Goal: Information Seeking & Learning: Learn about a topic

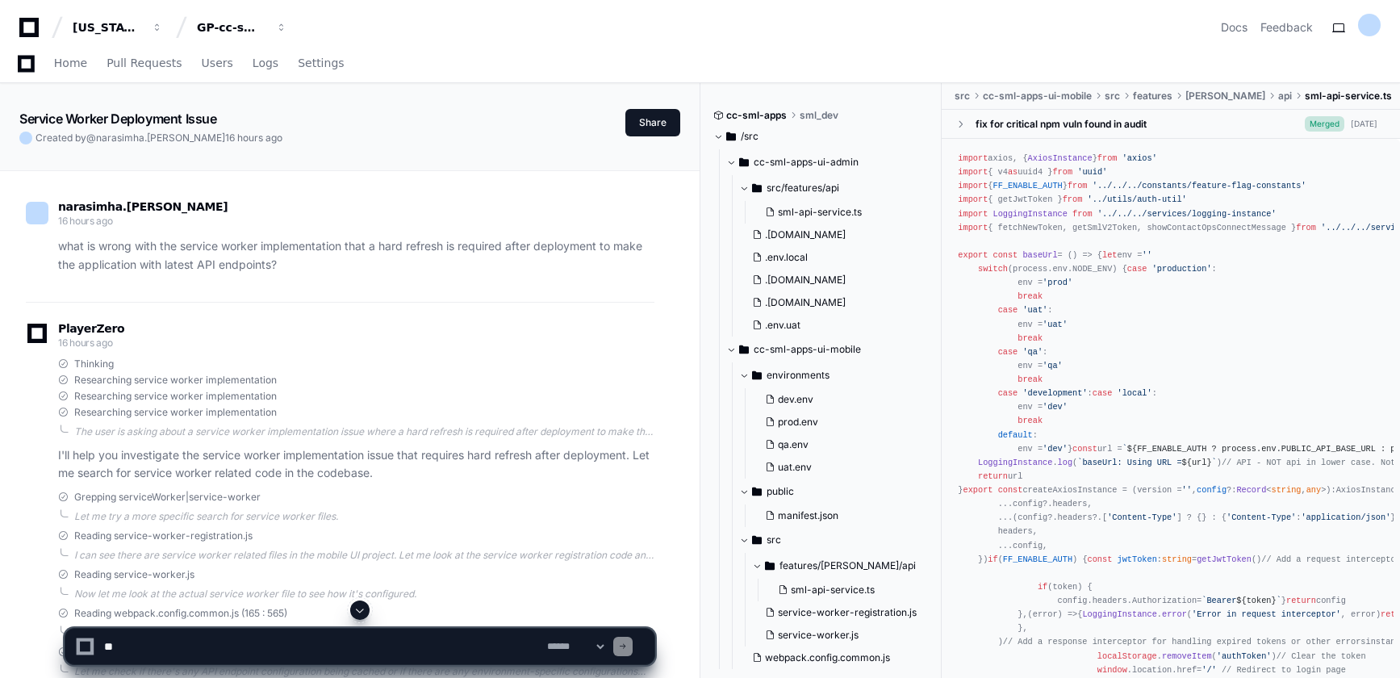
scroll to position [584, 0]
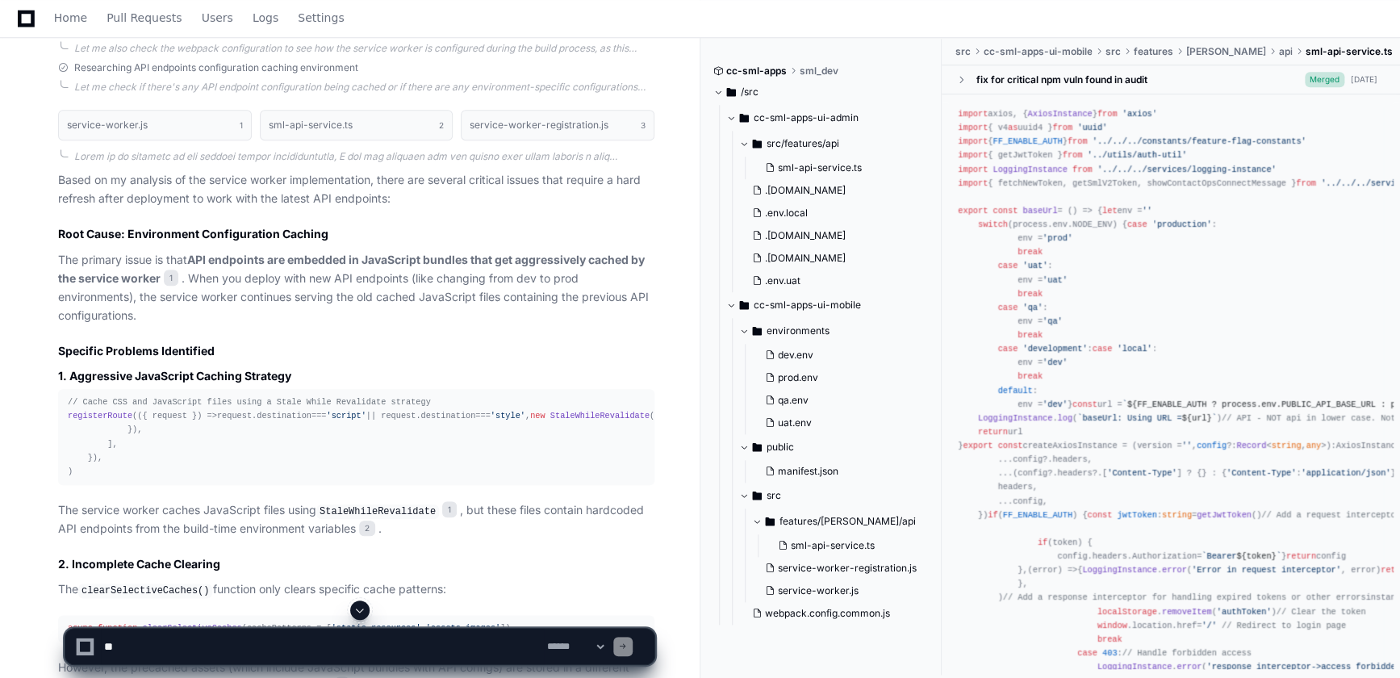
click at [334, 641] on textarea at bounding box center [322, 645] width 443 height 35
click at [72, 21] on span "Home" at bounding box center [70, 18] width 33 height 10
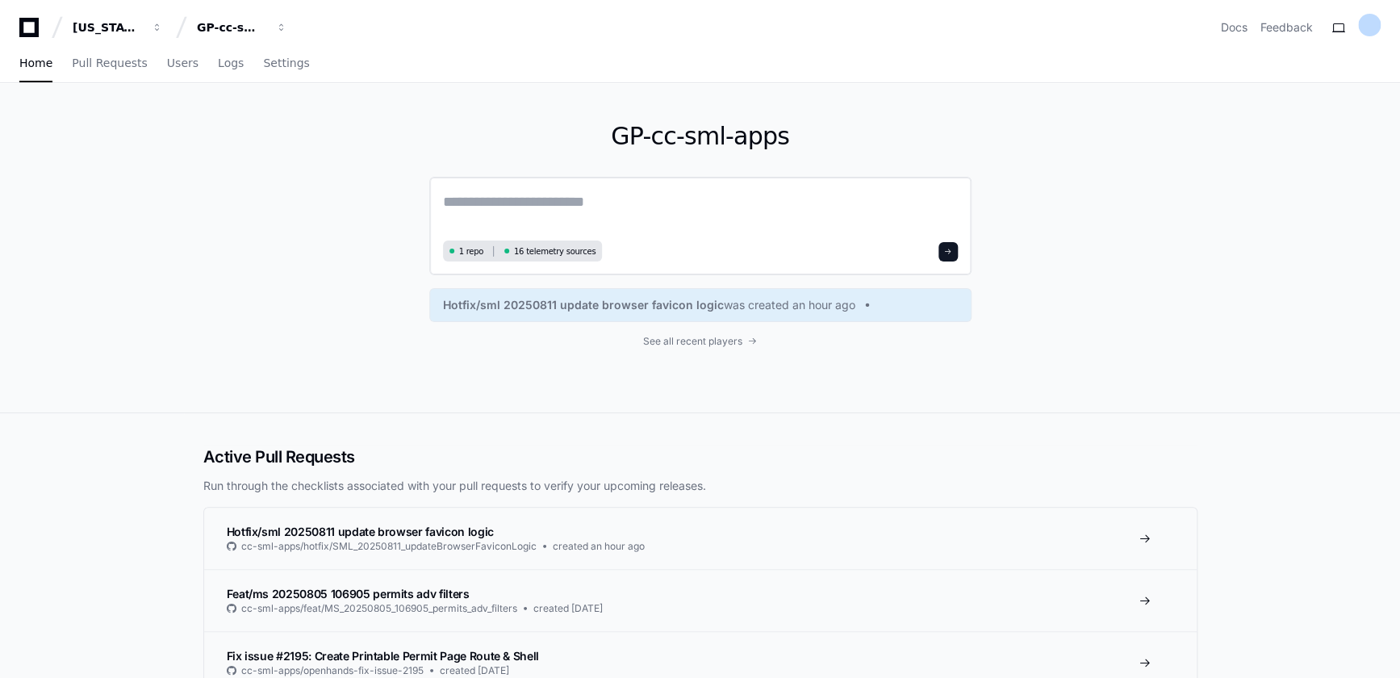
click at [520, 196] on textarea at bounding box center [700, 212] width 515 height 45
paste textarea "**********"
type textarea "**********"
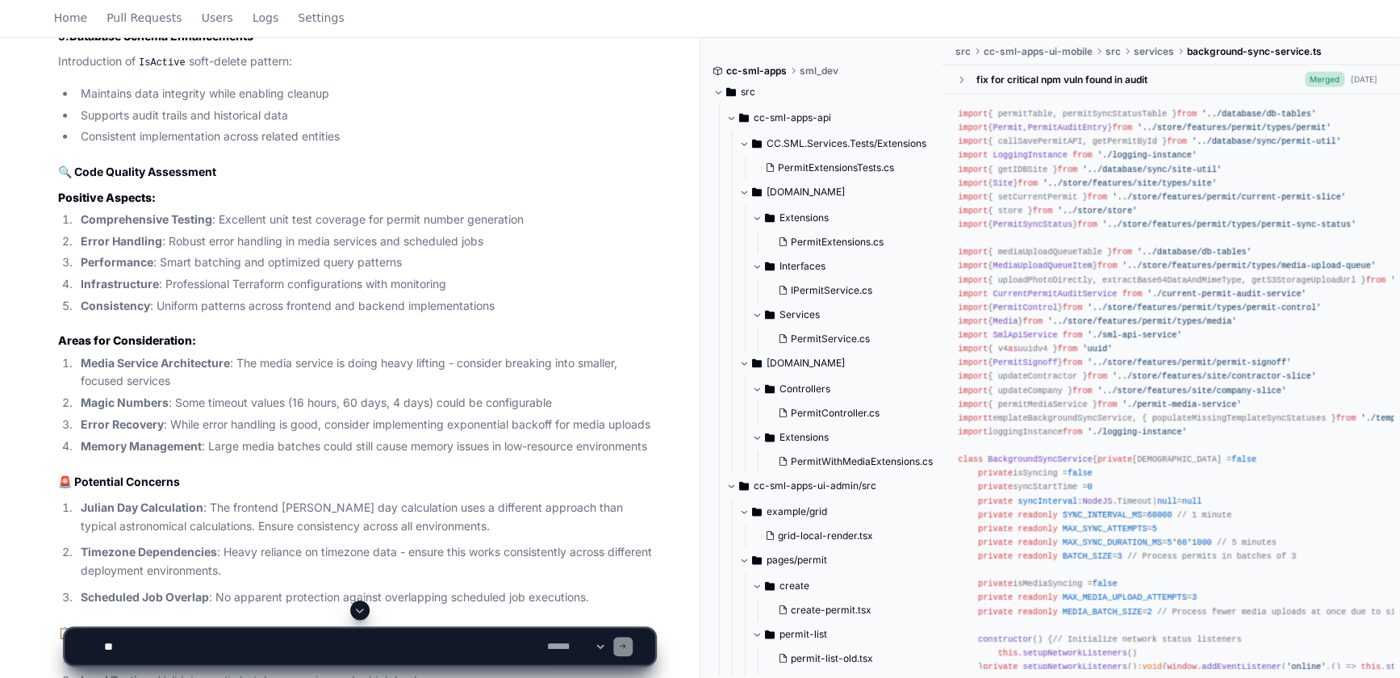
scroll to position [2227, 0]
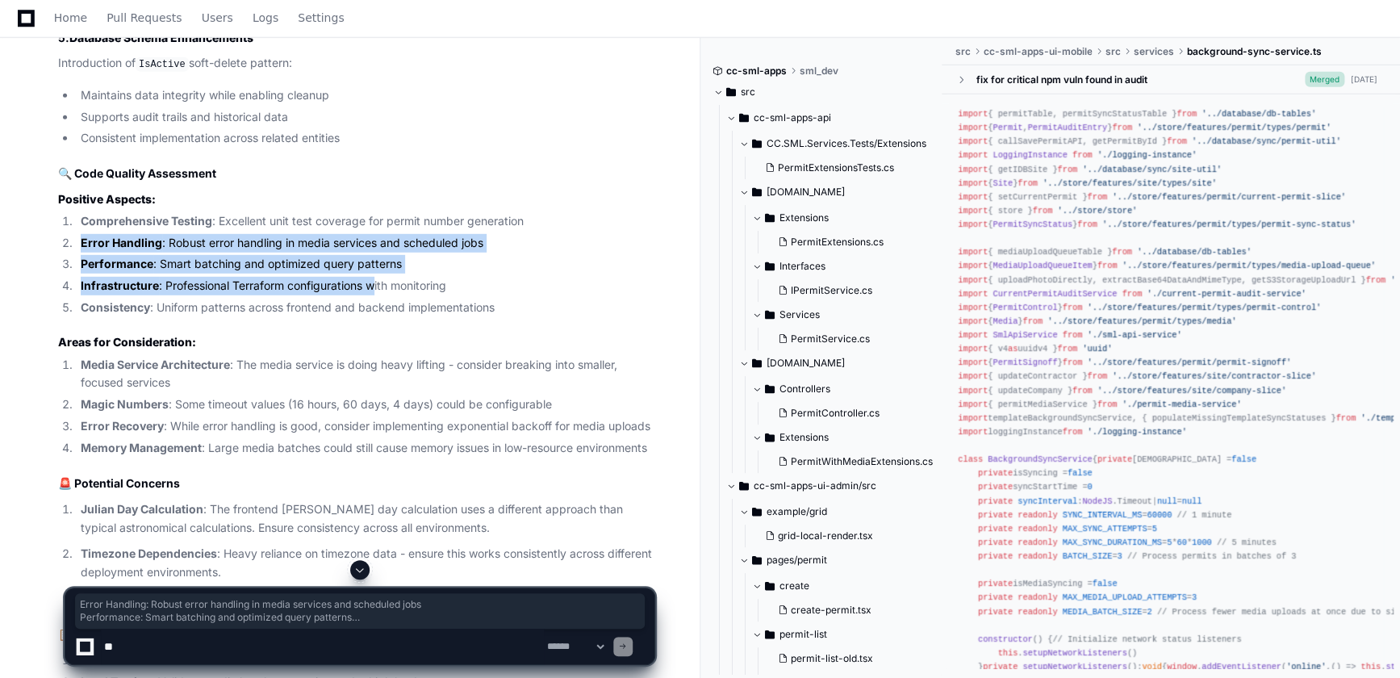
drag, startPoint x: 82, startPoint y: 256, endPoint x: 376, endPoint y: 304, distance: 297.6
click at [376, 304] on ol "Comprehensive Testing : Excellent unit test coverage for permit number generati…" at bounding box center [356, 264] width 596 height 105
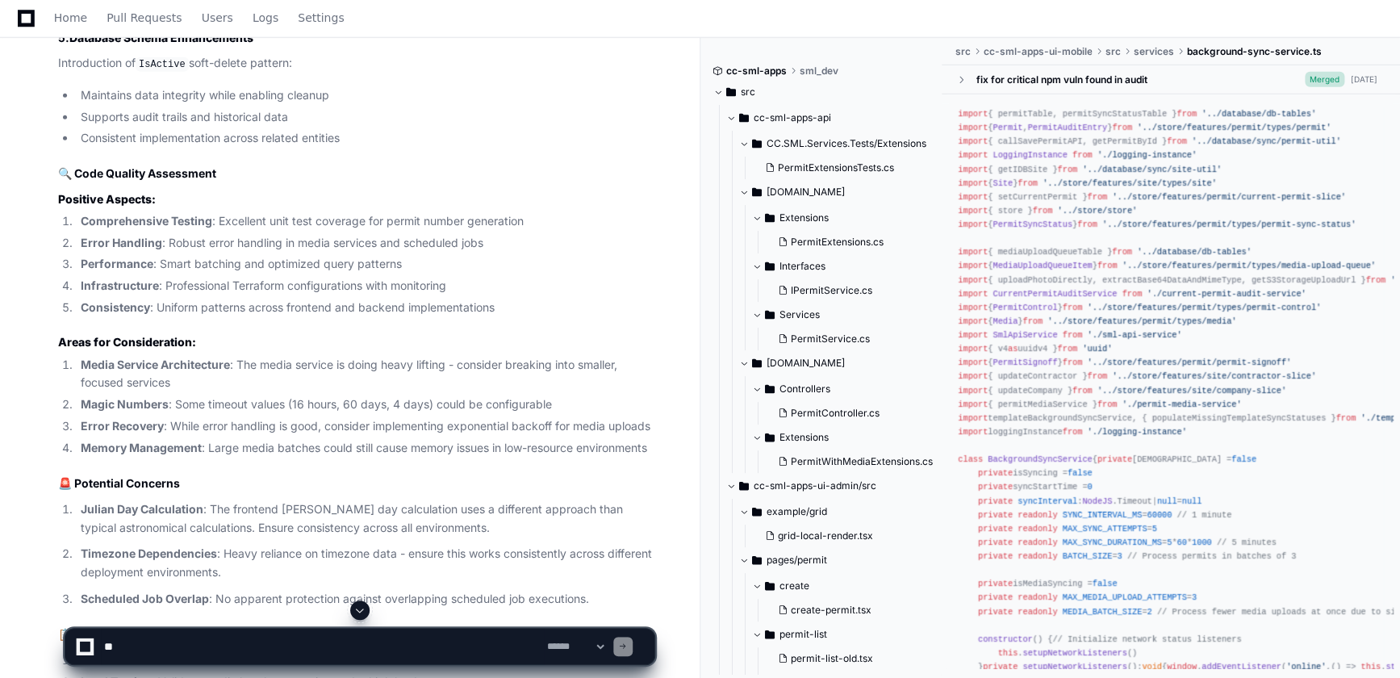
drag, startPoint x: 376, startPoint y: 304, endPoint x: 258, endPoint y: 324, distance: 119.5
click at [258, 317] on li "Consistency : Uniform patterns across frontend and backend implementations" at bounding box center [365, 307] width 578 height 19
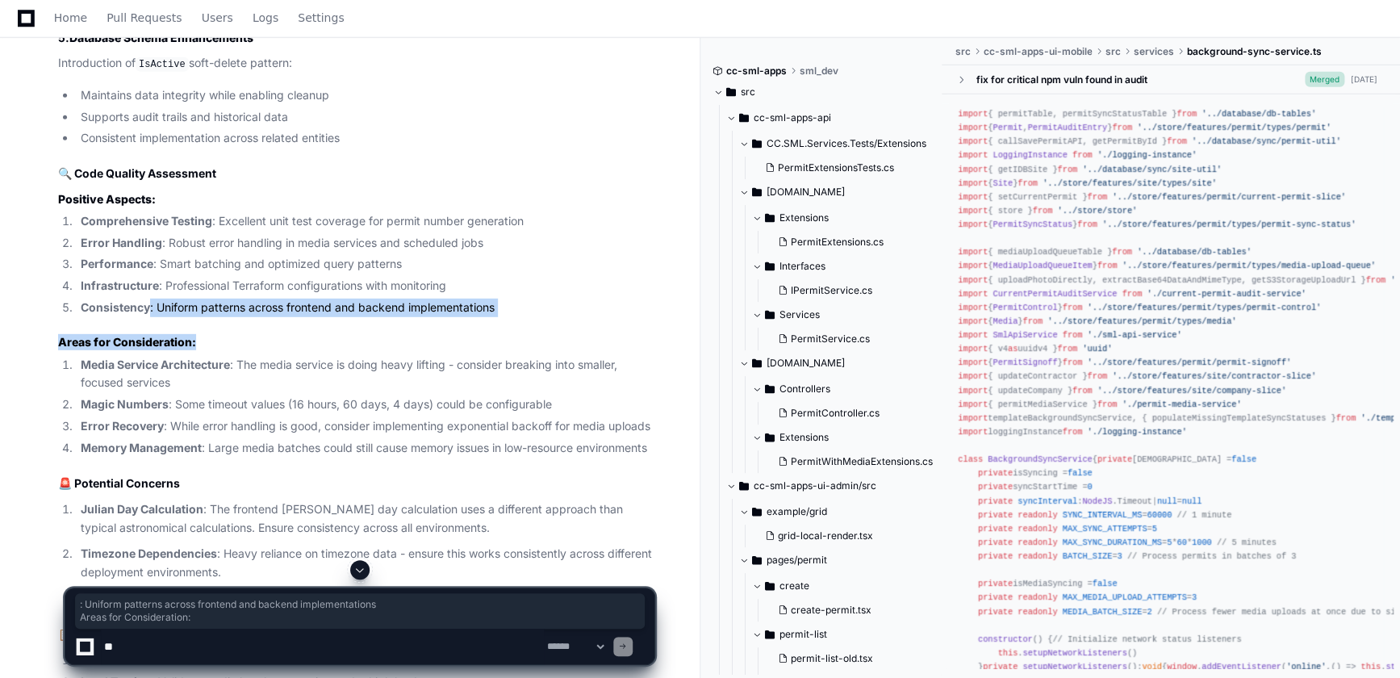
drag, startPoint x: 260, startPoint y: 340, endPoint x: 461, endPoint y: 352, distance: 202.0
drag, startPoint x: 461, startPoint y: 352, endPoint x: 283, endPoint y: 345, distance: 178.4
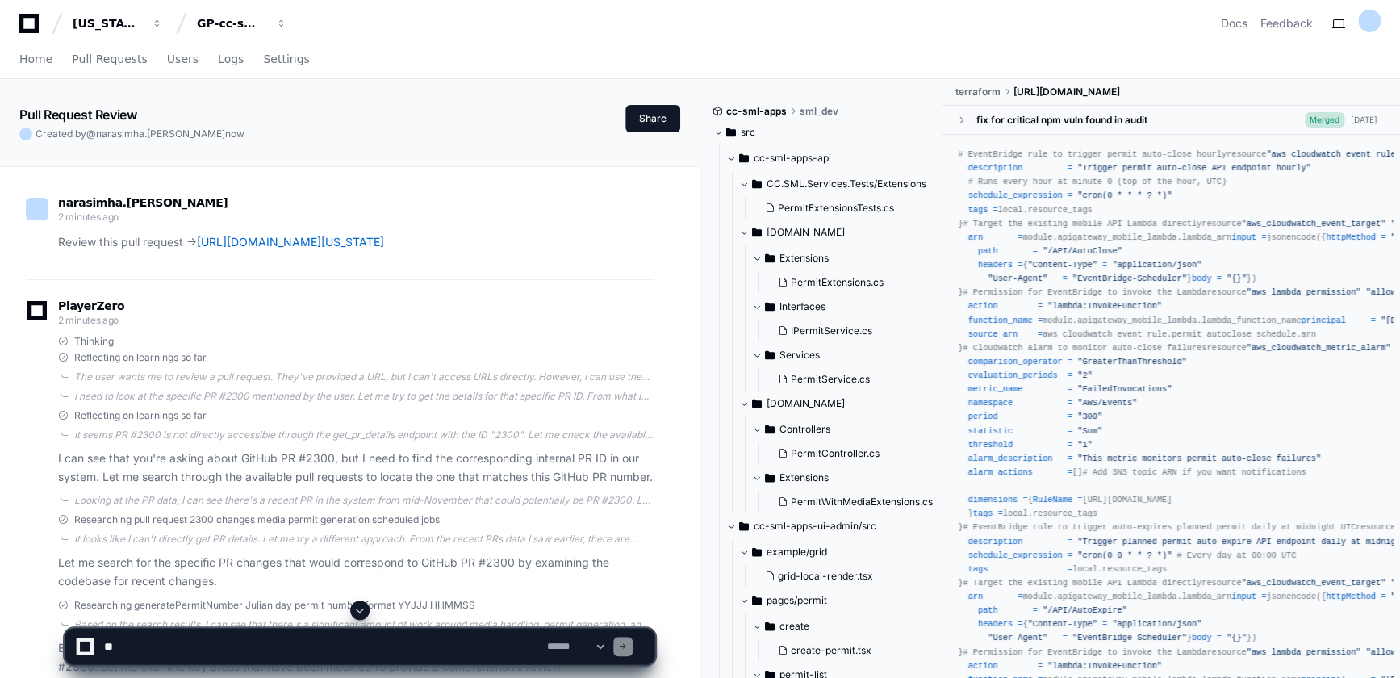
scroll to position [0, 0]
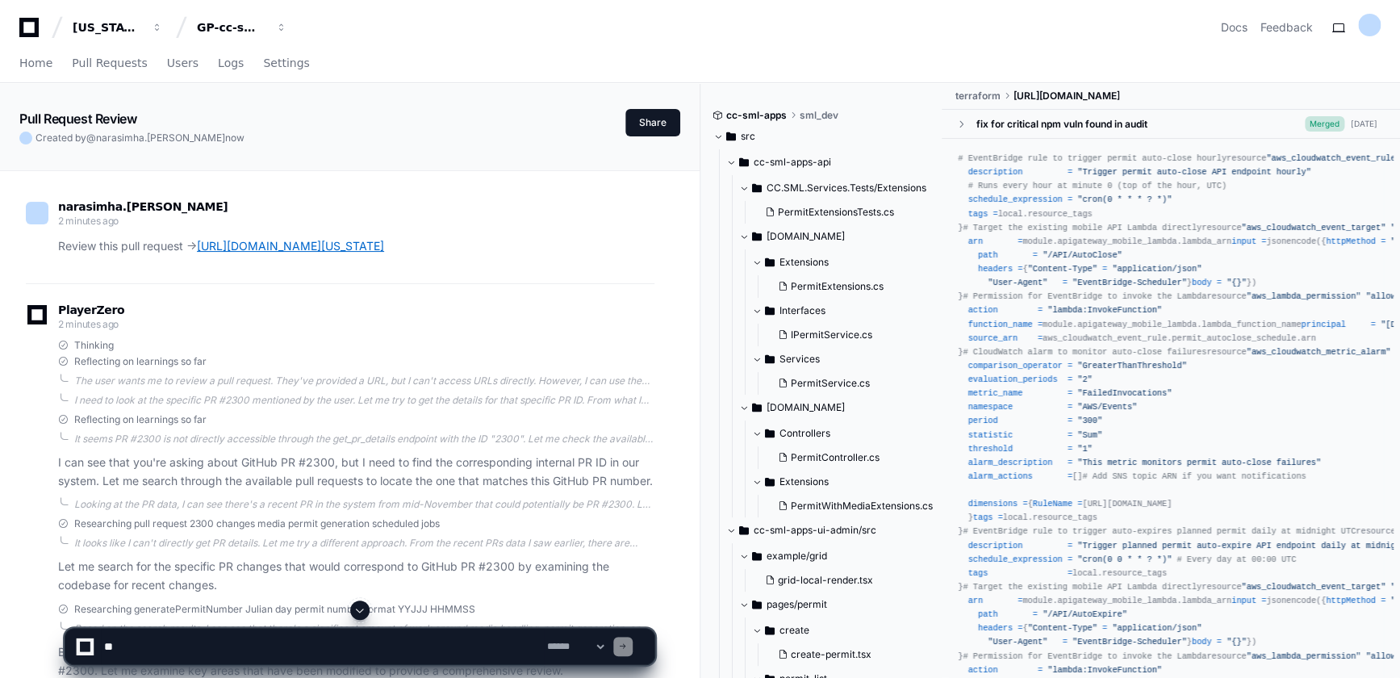
click at [325, 249] on link "[URL][DOMAIN_NAME][US_STATE]" at bounding box center [290, 246] width 187 height 14
